Goal: Task Accomplishment & Management: Manage account settings

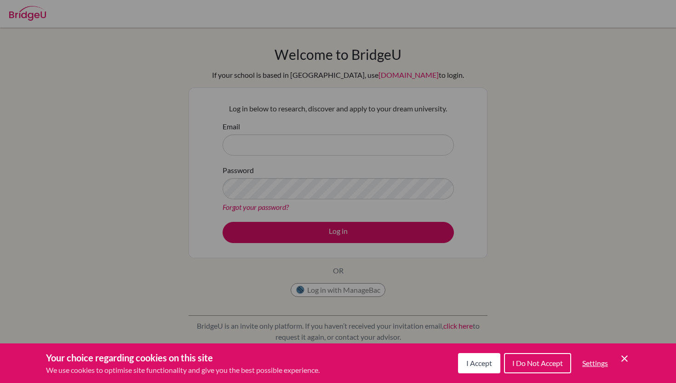
click at [294, 145] on input "Email" at bounding box center [338, 144] width 231 height 21
click at [326, 201] on div "Password Forgot your password?" at bounding box center [338, 189] width 231 height 48
click at [593, 12] on div "This confirmation link has already been used" at bounding box center [338, 12] width 534 height 11
click at [599, 11] on icon at bounding box center [600, 12] width 9 height 9
click at [351, 140] on input "Email" at bounding box center [338, 144] width 231 height 21
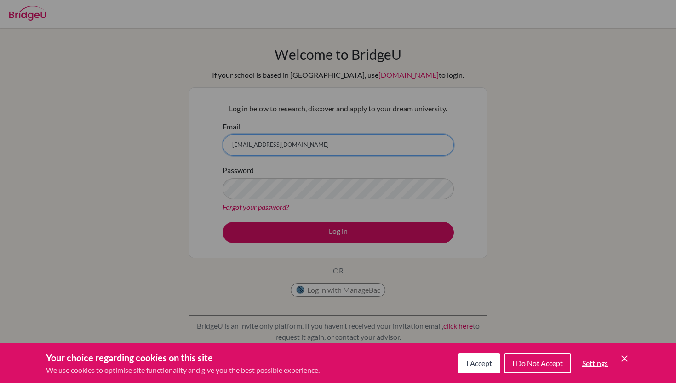
type input "[EMAIL_ADDRESS][DOMAIN_NAME]"
click at [223, 222] on button "Log in" at bounding box center [338, 232] width 231 height 21
click at [379, 244] on div "Log in below to research, discover and apply to your dream university. Email je…" at bounding box center [338, 172] width 243 height 151
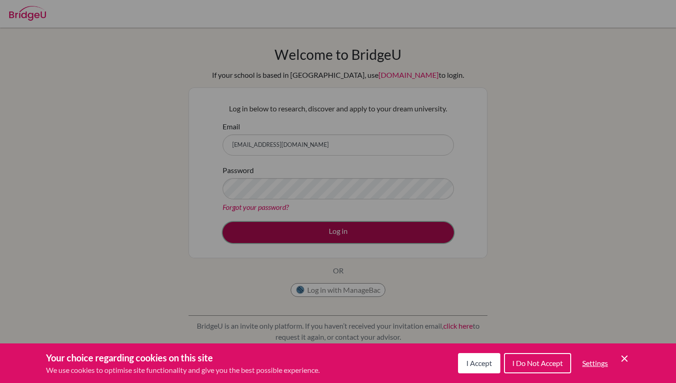
click at [377, 237] on button "Log in" at bounding box center [338, 232] width 231 height 21
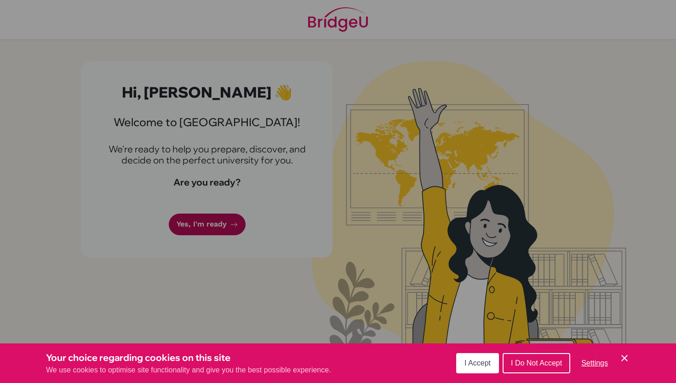
click at [221, 222] on link "Yes, I'm ready" at bounding box center [207, 224] width 77 height 22
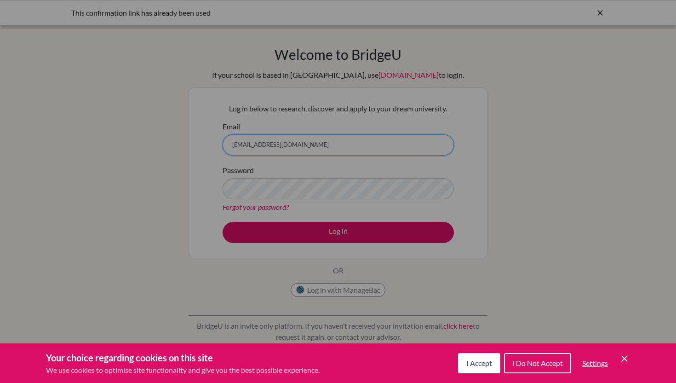
type input "[EMAIL_ADDRESS][DOMAIN_NAME]"
click at [601, 12] on icon at bounding box center [600, 12] width 9 height 9
click at [223, 222] on button "Log in" at bounding box center [338, 232] width 231 height 21
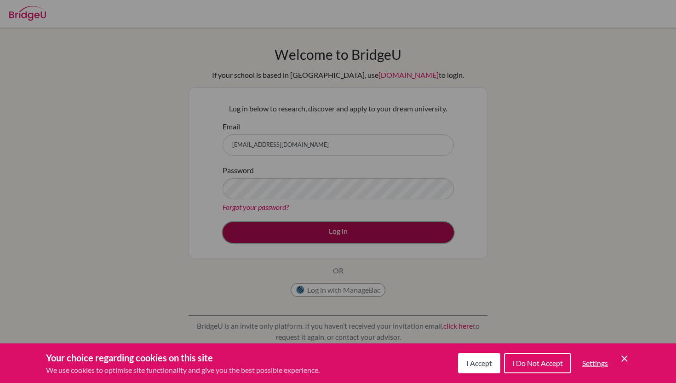
click at [446, 230] on button "Log in" at bounding box center [338, 232] width 231 height 21
